Goal: Transaction & Acquisition: Book appointment/travel/reservation

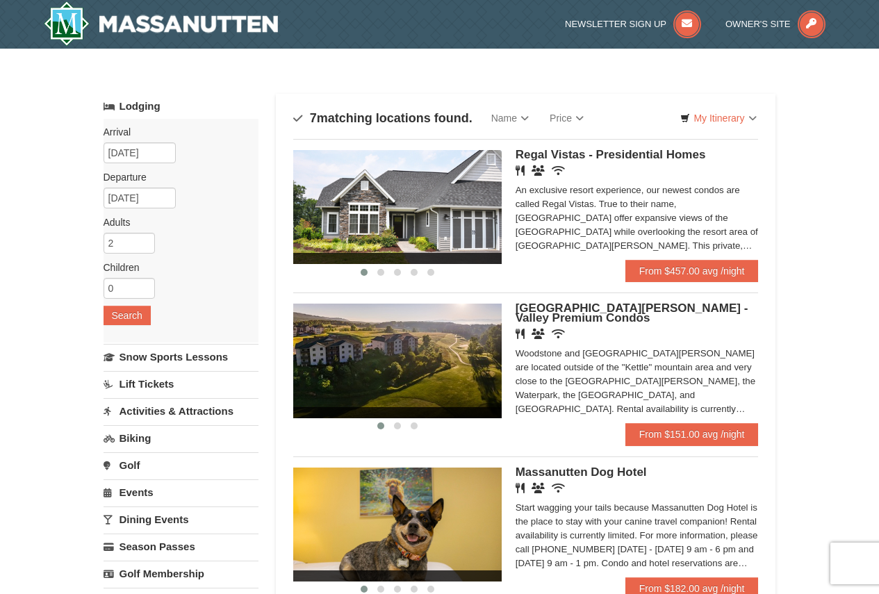
click at [637, 150] on span "Regal Vistas - Presidential Homes" at bounding box center [611, 154] width 190 height 13
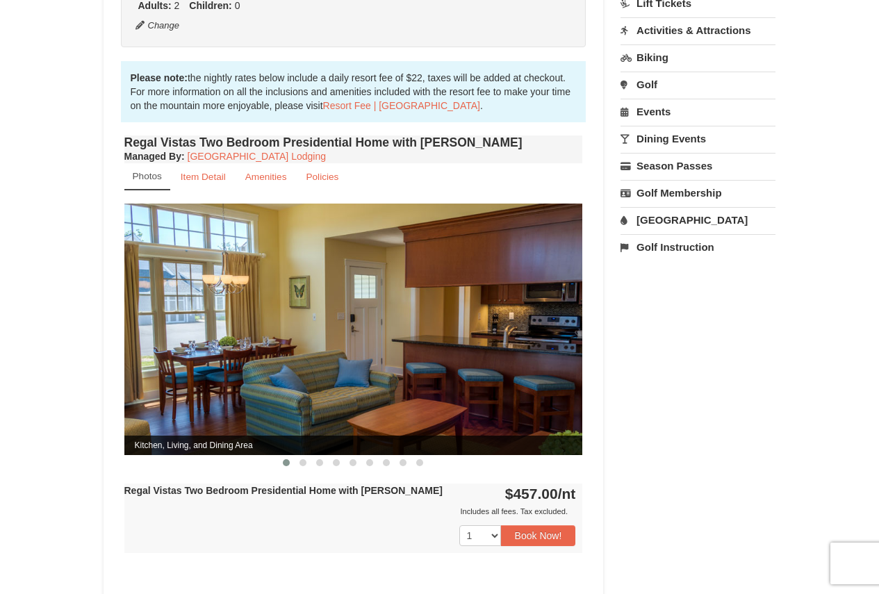
scroll to position [426, 0]
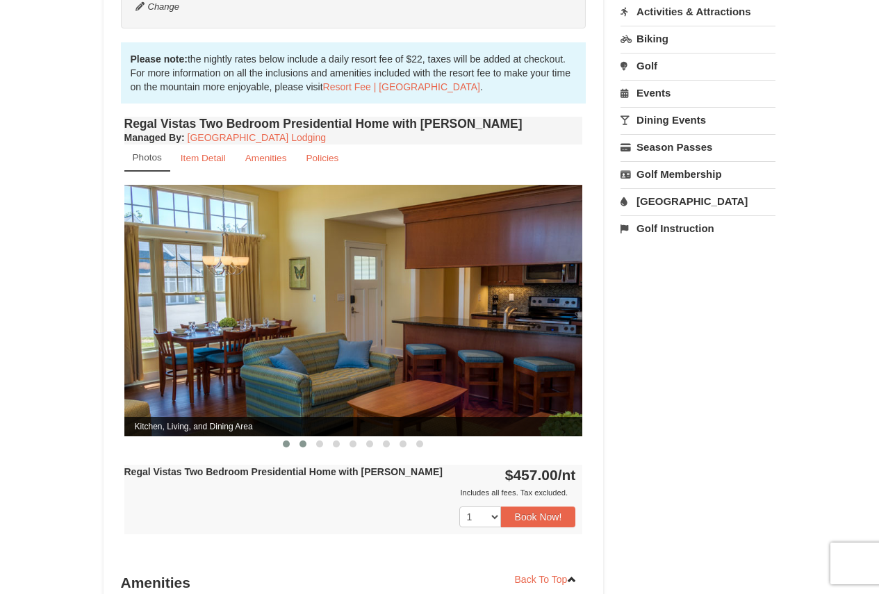
click at [301, 441] on span at bounding box center [303, 444] width 7 height 7
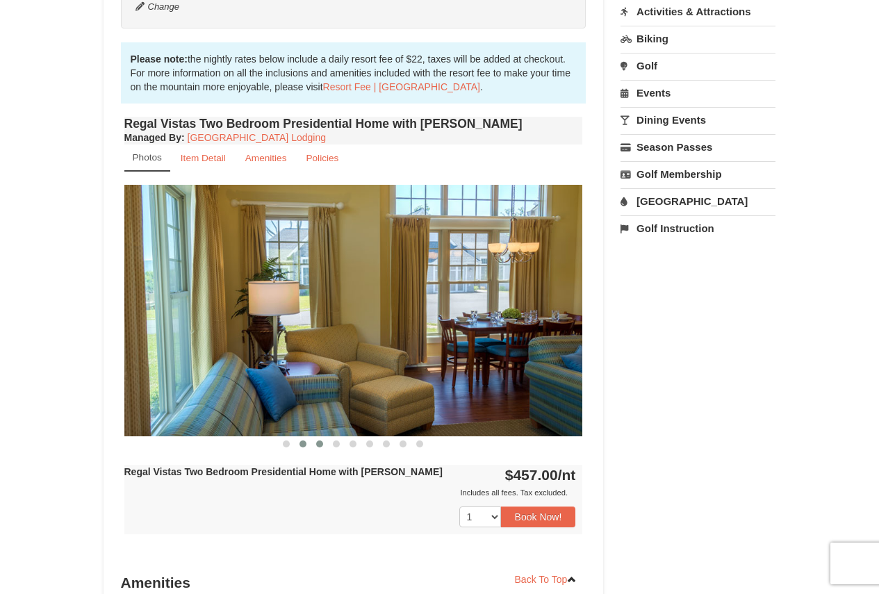
click at [320, 441] on span at bounding box center [319, 444] width 7 height 7
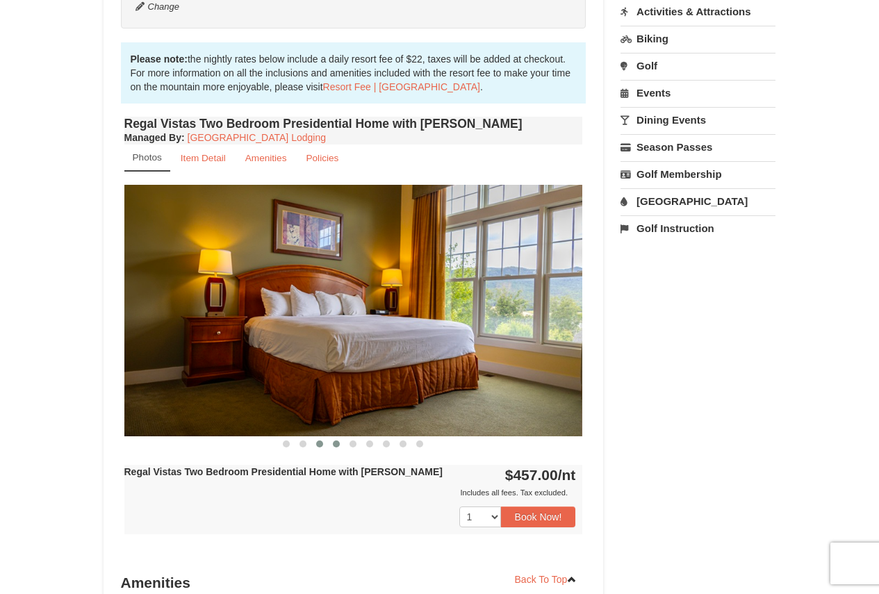
click at [333, 441] on span at bounding box center [336, 444] width 7 height 7
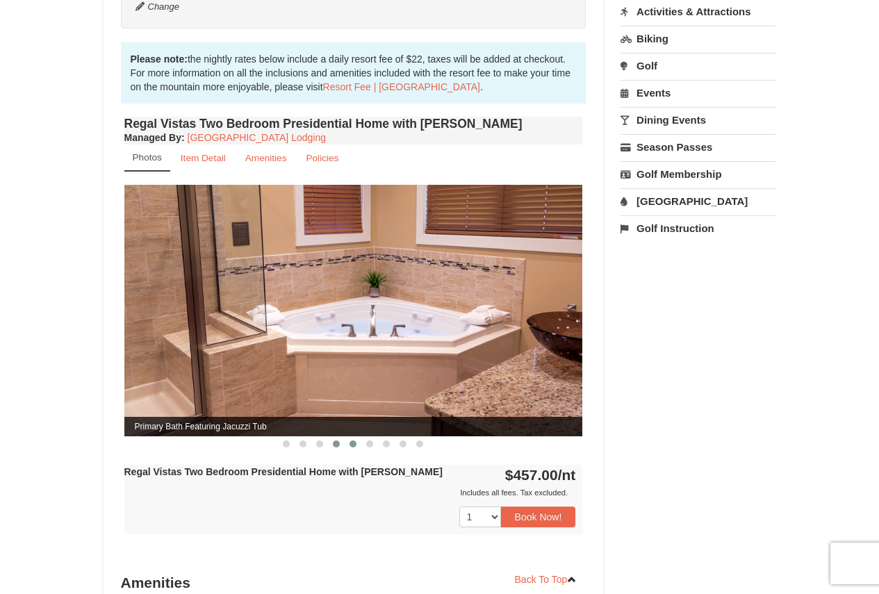
click at [346, 437] on button at bounding box center [353, 444] width 17 height 14
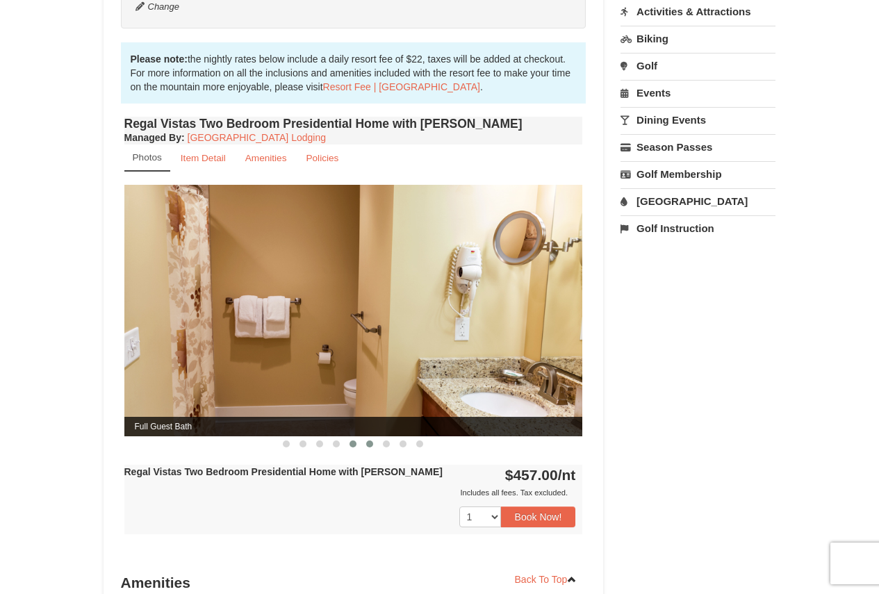
click at [362, 437] on button at bounding box center [369, 444] width 17 height 14
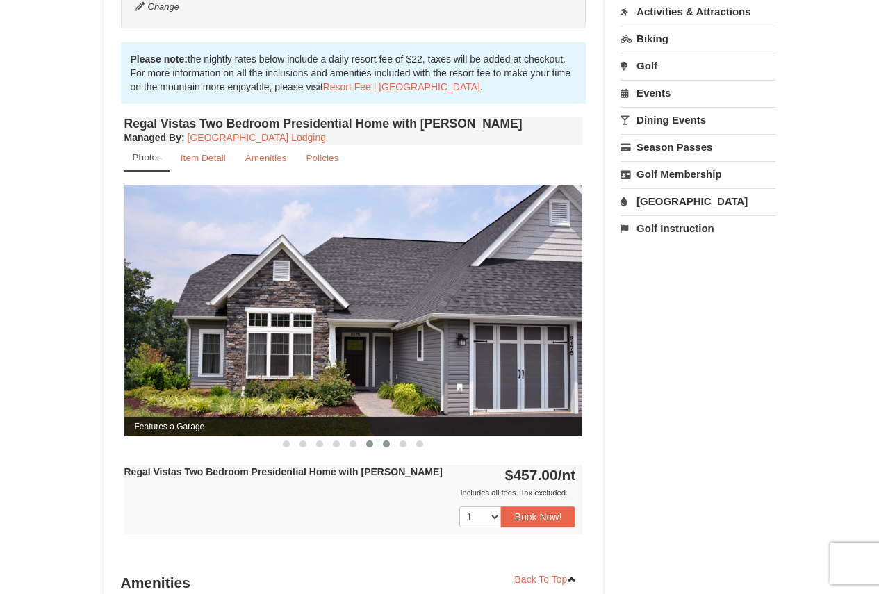
click at [386, 441] on span at bounding box center [386, 444] width 7 height 7
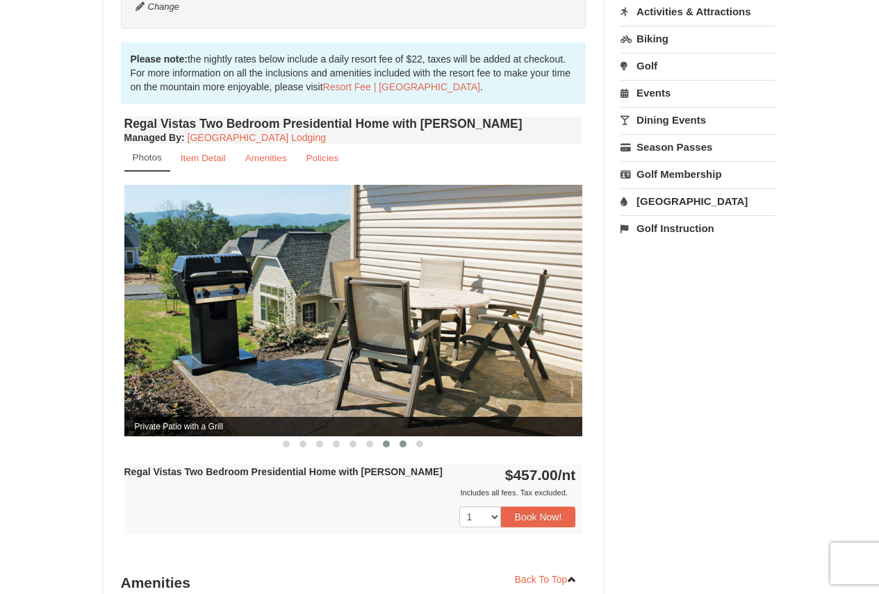
click at [401, 441] on span at bounding box center [403, 444] width 7 height 7
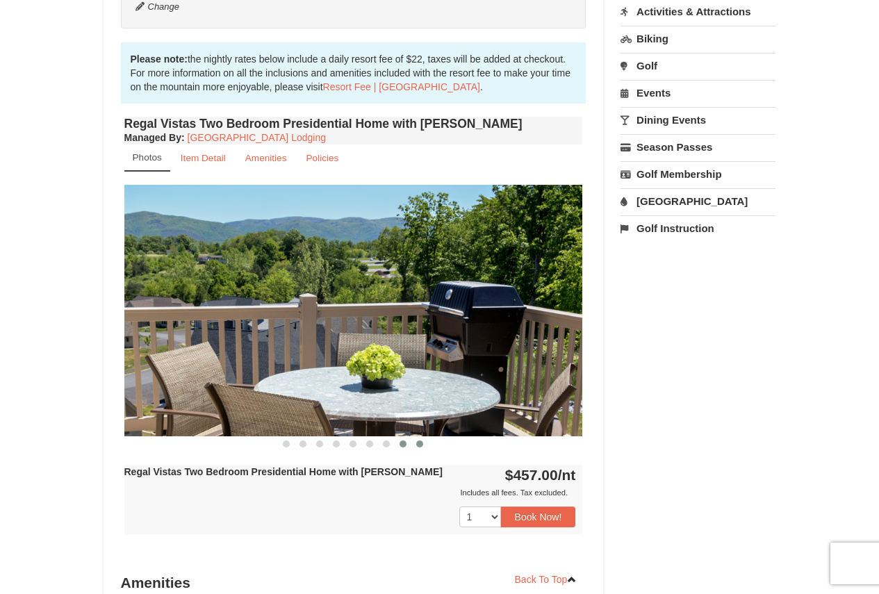
click at [416, 437] on button at bounding box center [419, 444] width 17 height 14
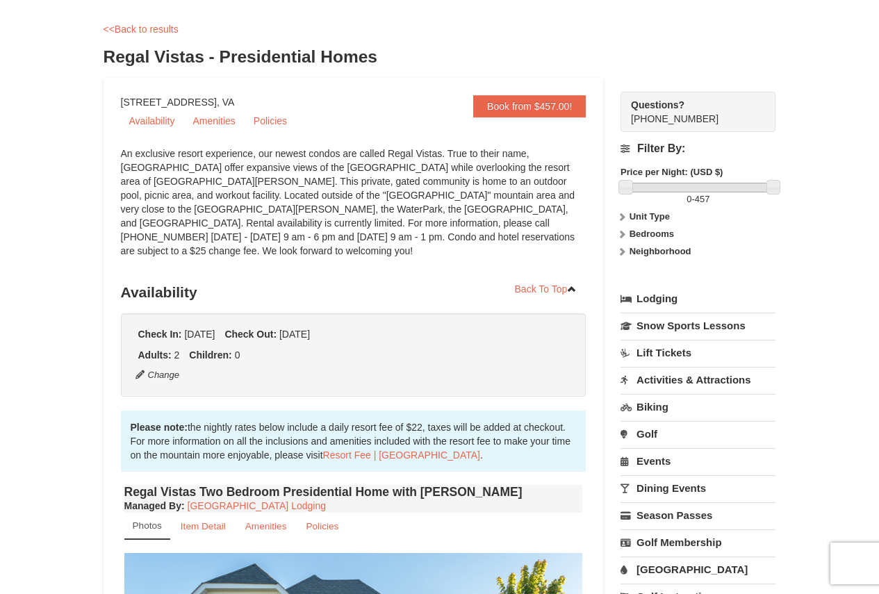
scroll to position [0, 0]
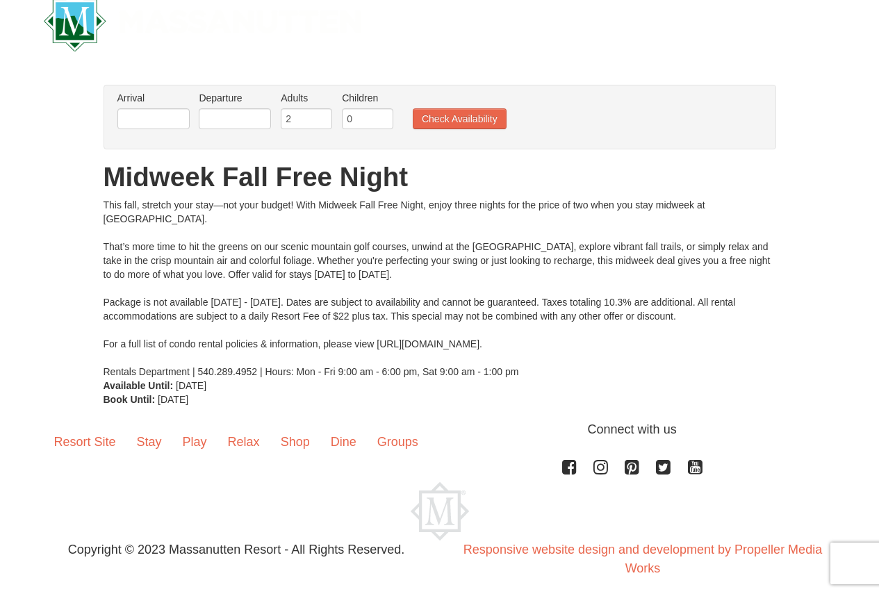
scroll to position [40, 0]
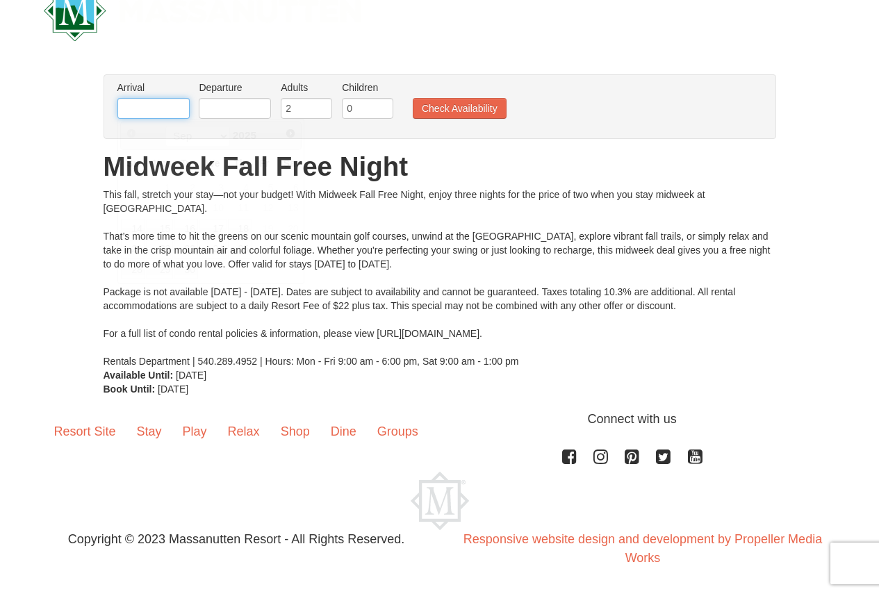
click at [142, 108] on input "text" at bounding box center [153, 108] width 72 height 21
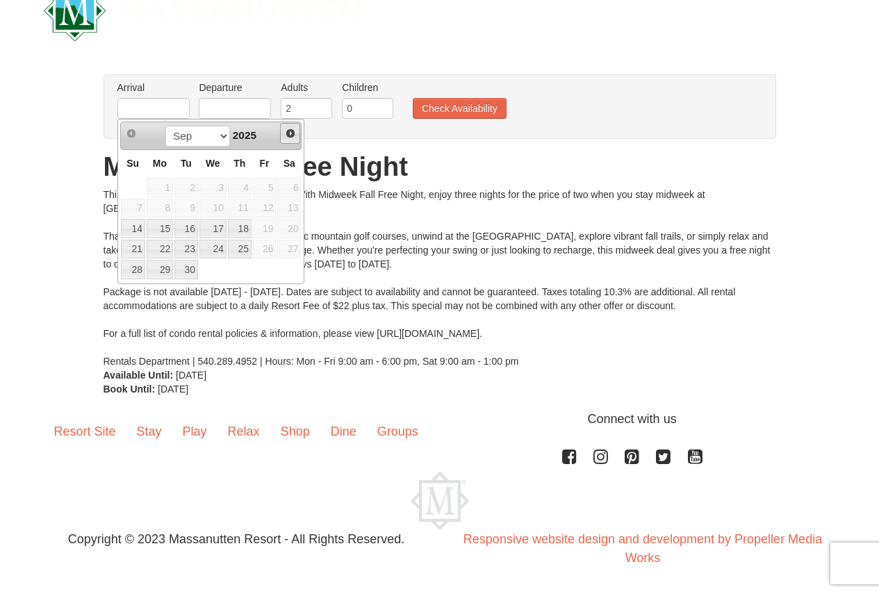
click at [290, 130] on span "Next" at bounding box center [290, 133] width 11 height 11
click at [192, 224] on link "14" at bounding box center [186, 228] width 24 height 19
type input "[DATE]"
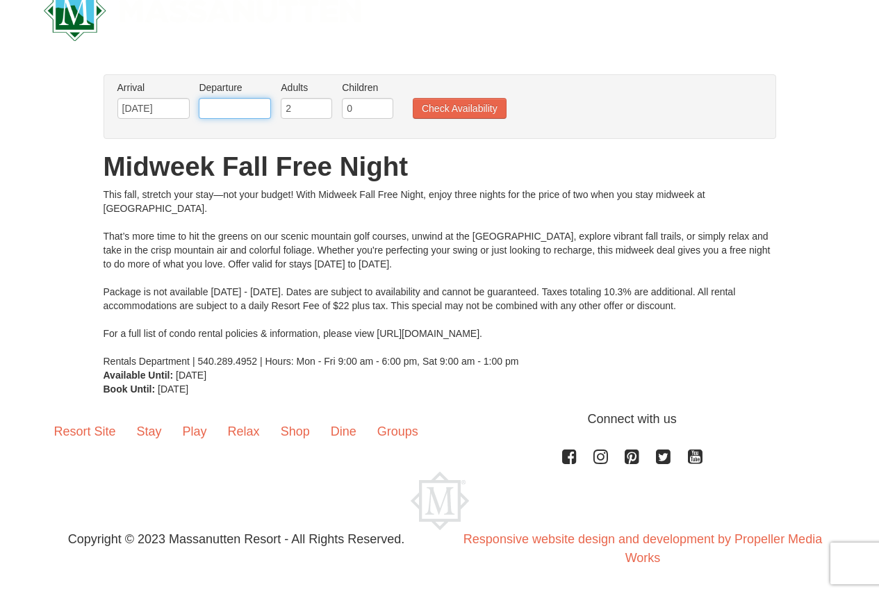
click at [226, 104] on input "text" at bounding box center [235, 108] width 72 height 21
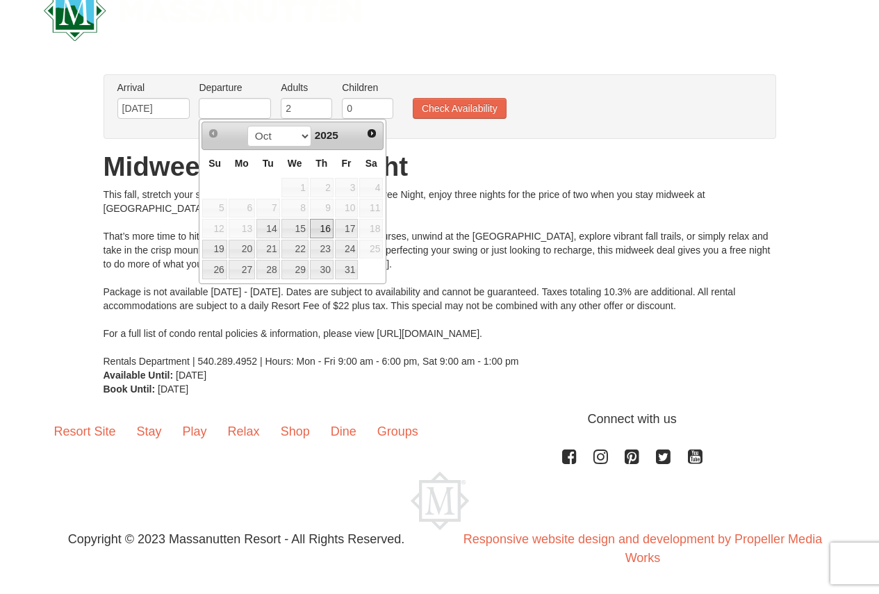
click at [320, 232] on link "16" at bounding box center [322, 228] width 24 height 19
type input "[DATE]"
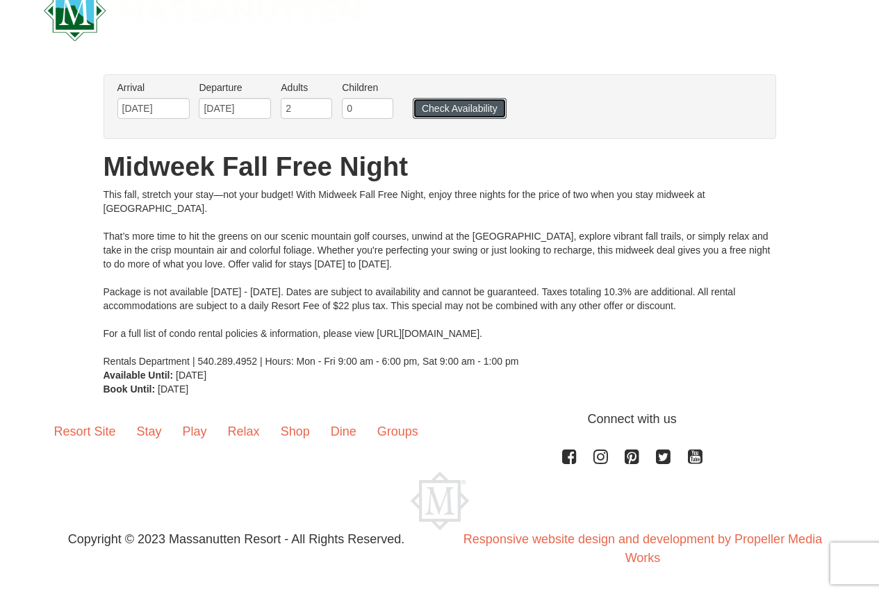
click at [452, 108] on button "Check Availability" at bounding box center [460, 108] width 94 height 21
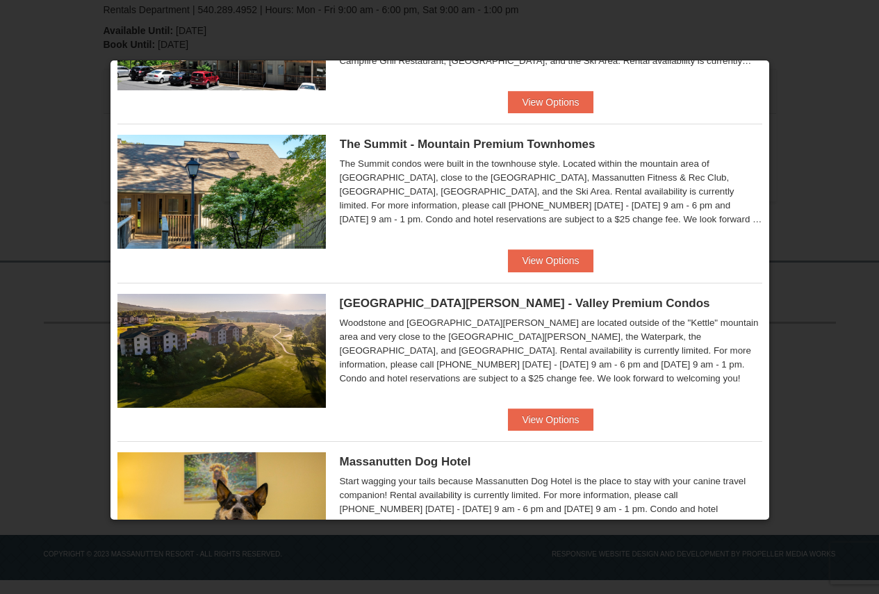
scroll to position [616, 0]
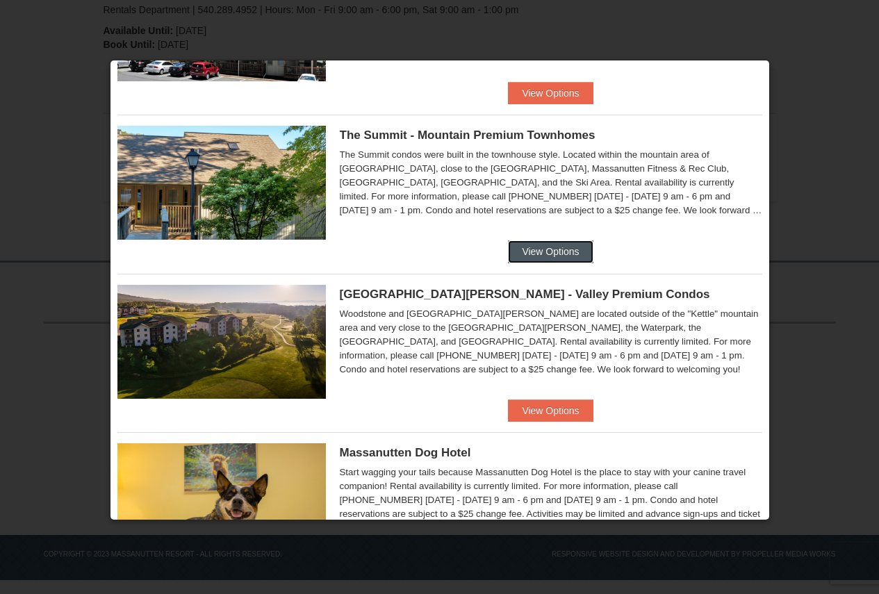
click at [566, 245] on button "View Options" at bounding box center [550, 251] width 85 height 22
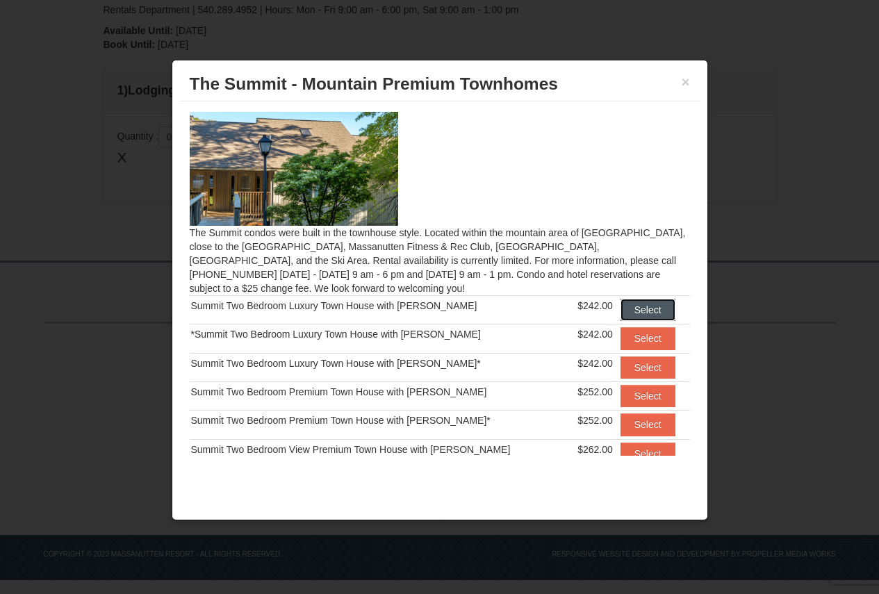
click at [625, 311] on button "Select" at bounding box center [648, 310] width 55 height 22
